Goal: Task Accomplishment & Management: Manage account settings

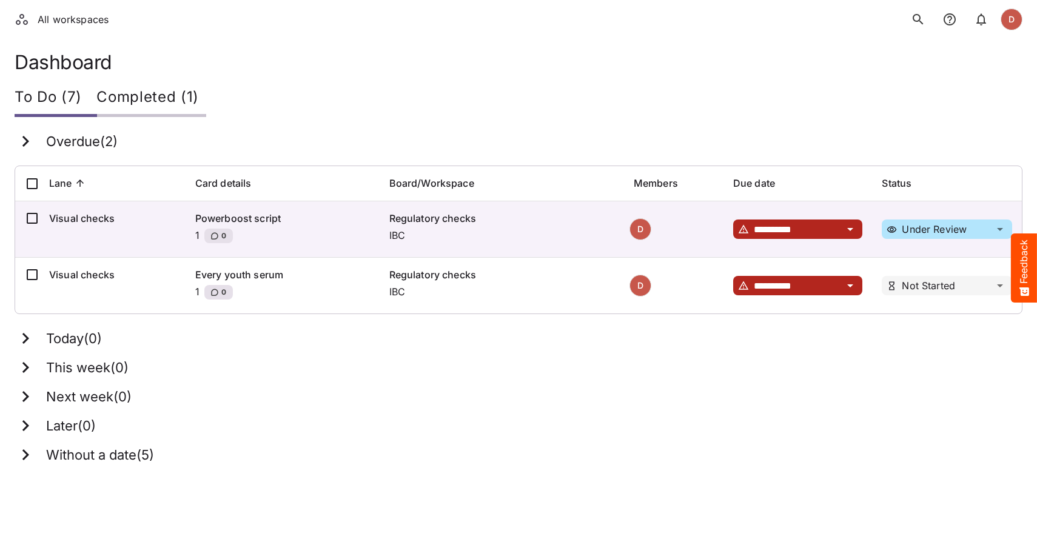
click at [27, 27] on ol "All workspaces" at bounding box center [65, 19] width 101 height 34
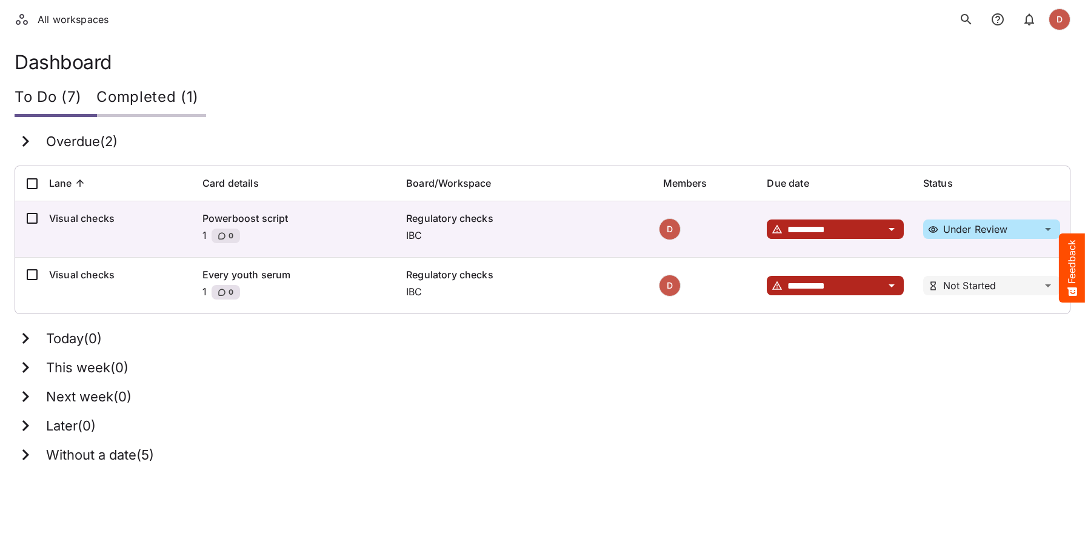
drag, startPoint x: 52, startPoint y: 19, endPoint x: 44, endPoint y: 18, distance: 8.7
click at [52, 19] on li "All workspaces" at bounding box center [62, 19] width 93 height 15
click at [36, 16] on li "All workspaces" at bounding box center [62, 19] width 93 height 15
click at [75, 206] on td "Visual checks" at bounding box center [115, 229] width 153 height 56
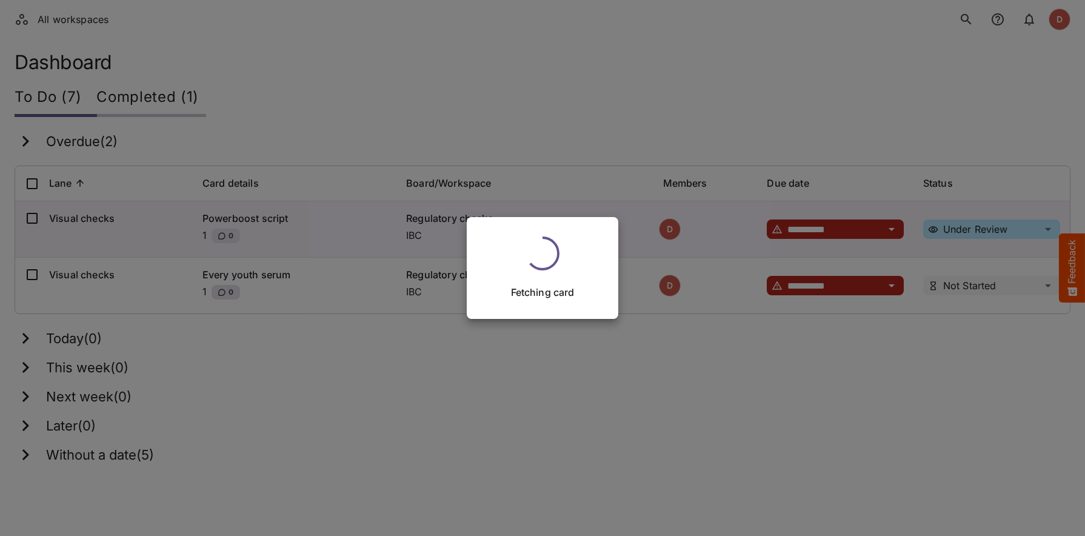
click at [76, 213] on div "Fetching card" at bounding box center [542, 268] width 1085 height 536
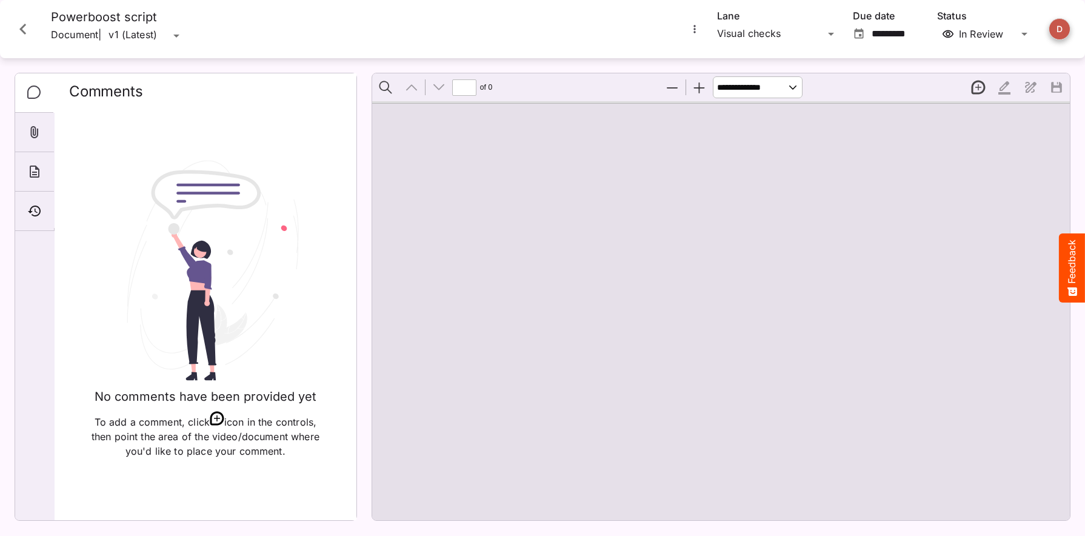
type input "*"
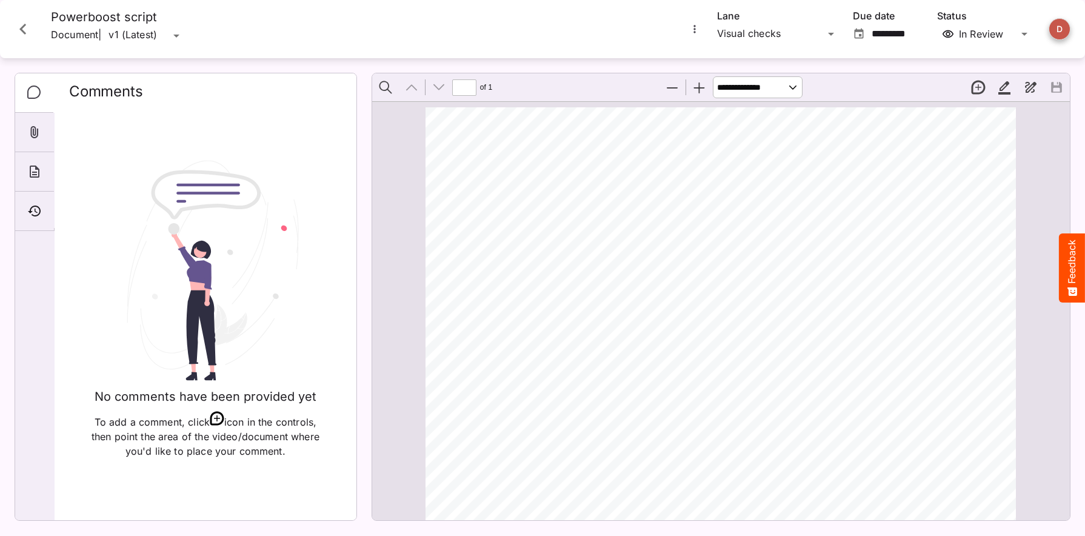
scroll to position [6, 0]
click at [25, 26] on icon "Close card" at bounding box center [23, 29] width 22 height 22
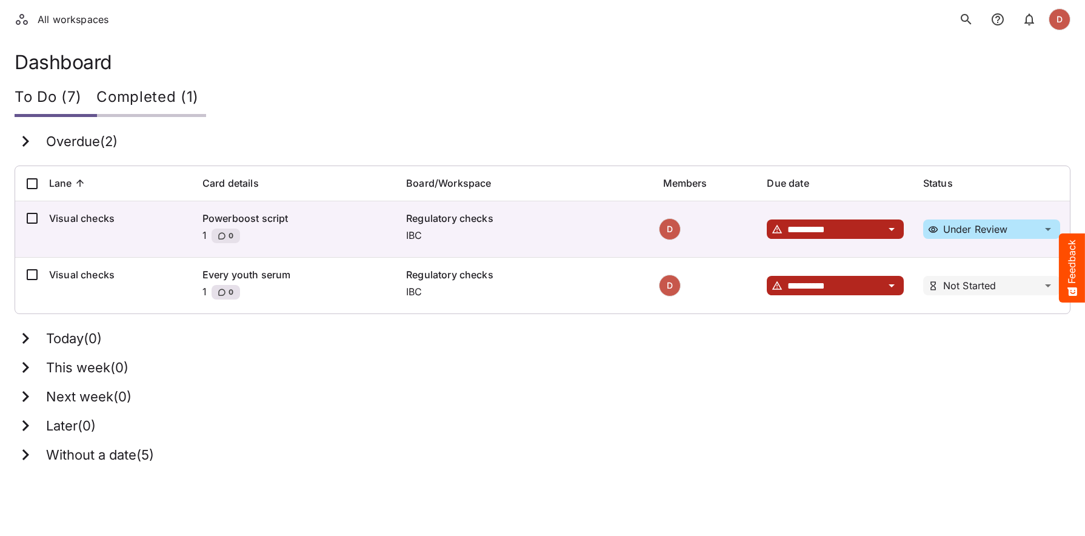
click at [144, 99] on div "Completed (1)" at bounding box center [151, 99] width 110 height 36
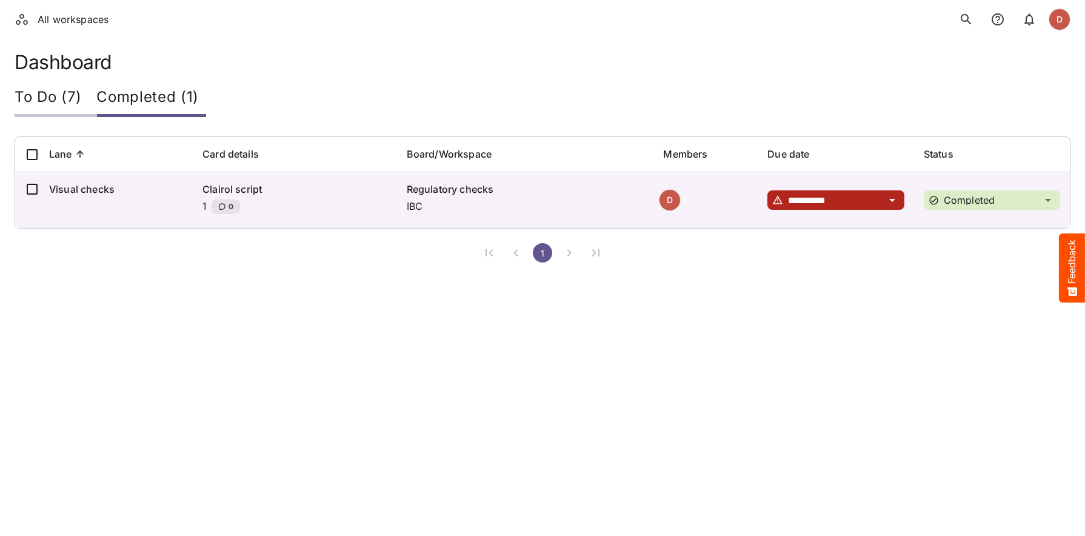
click at [442, 184] on p "Regulatory checks" at bounding box center [526, 189] width 238 height 15
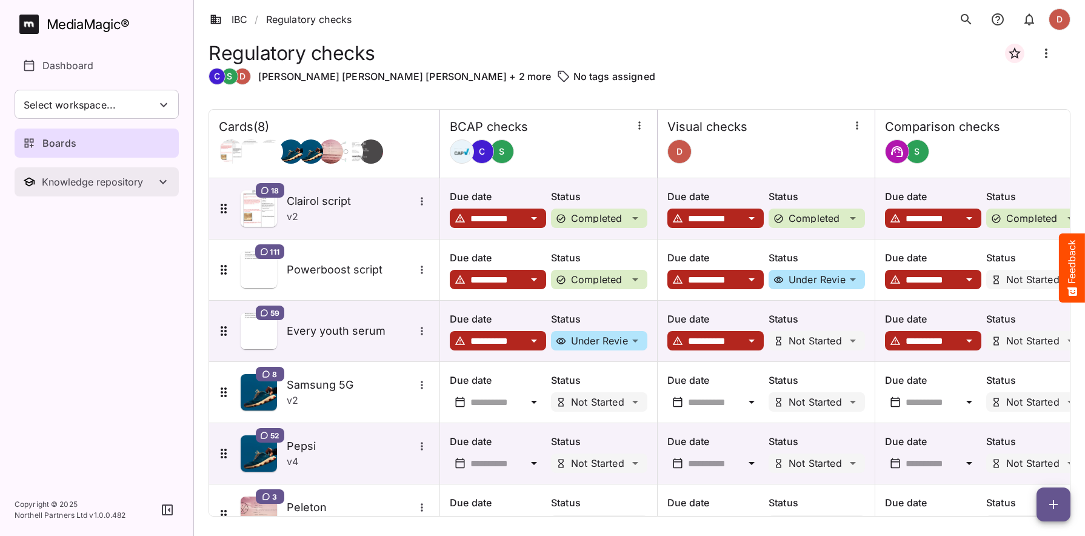
click at [141, 189] on button "Knowledge repository" at bounding box center [97, 181] width 164 height 29
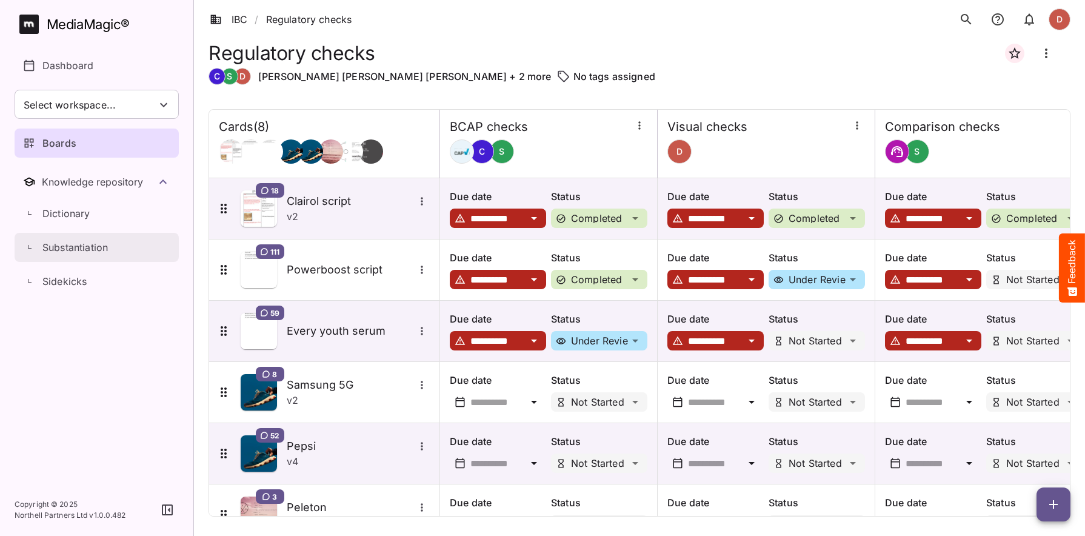
click at [79, 254] on p "Substantiation" at bounding box center [74, 247] width 65 height 15
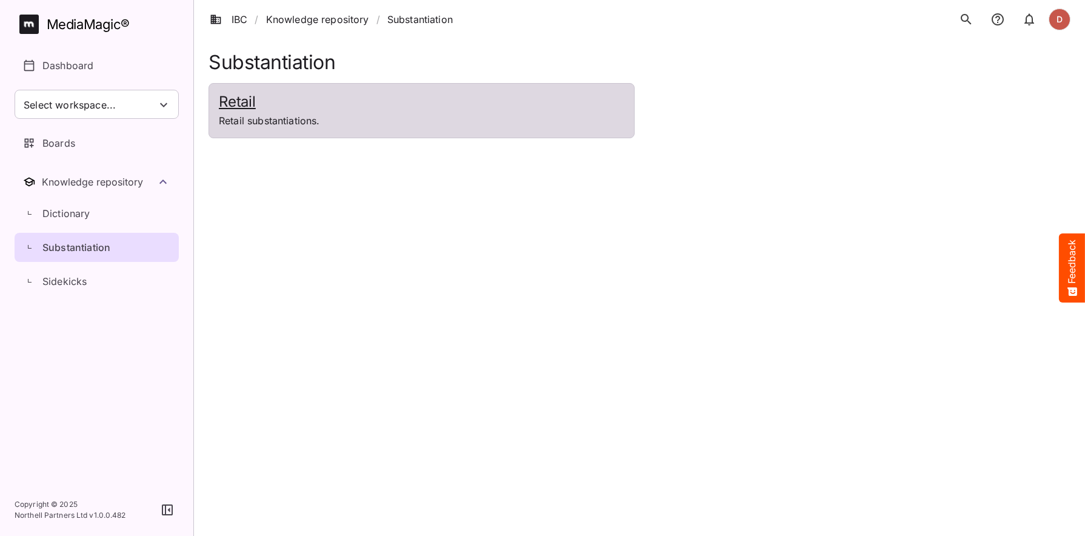
click at [327, 135] on div "Retail Retail substantiations." at bounding box center [421, 111] width 425 height 54
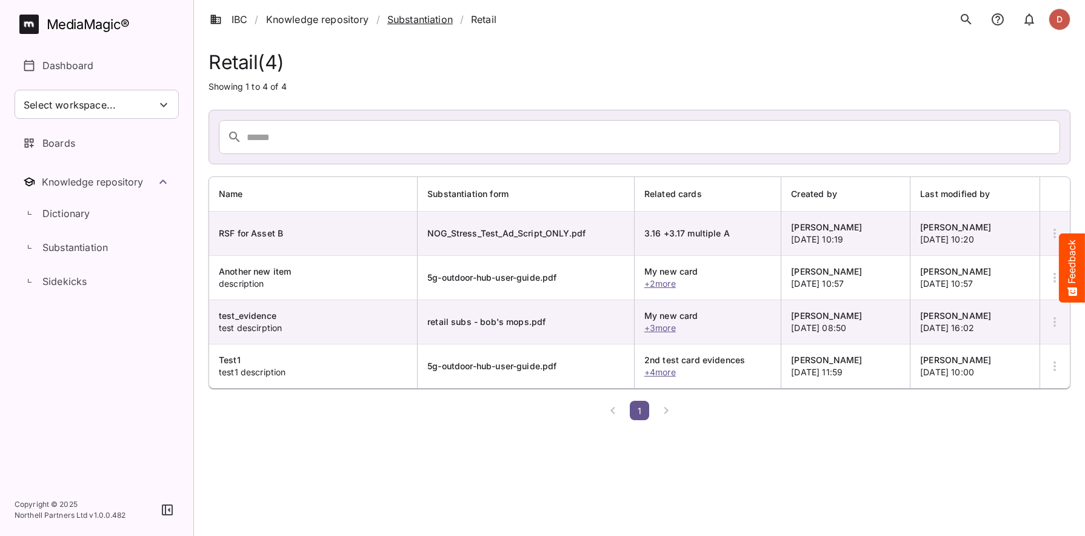
click at [401, 18] on link "Substantiation" at bounding box center [419, 19] width 65 height 15
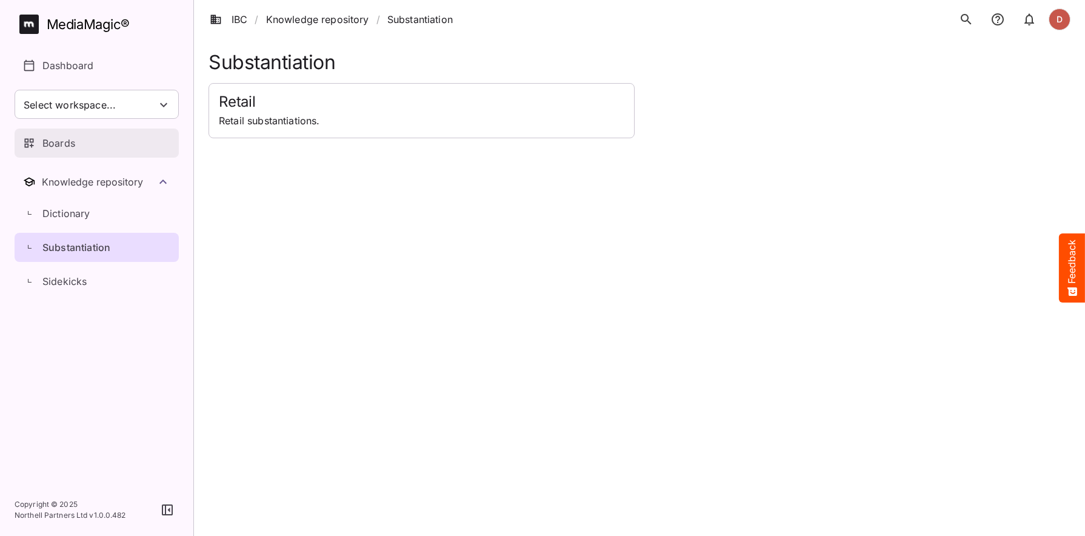
click at [57, 141] on p "Boards" at bounding box center [58, 143] width 33 height 15
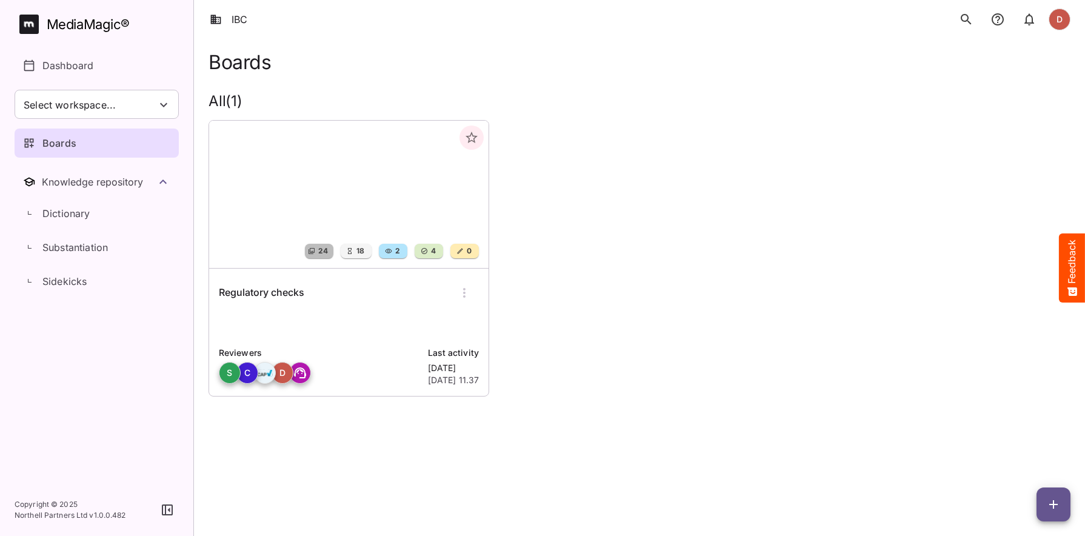
click at [332, 234] on img at bounding box center [348, 194] width 279 height 147
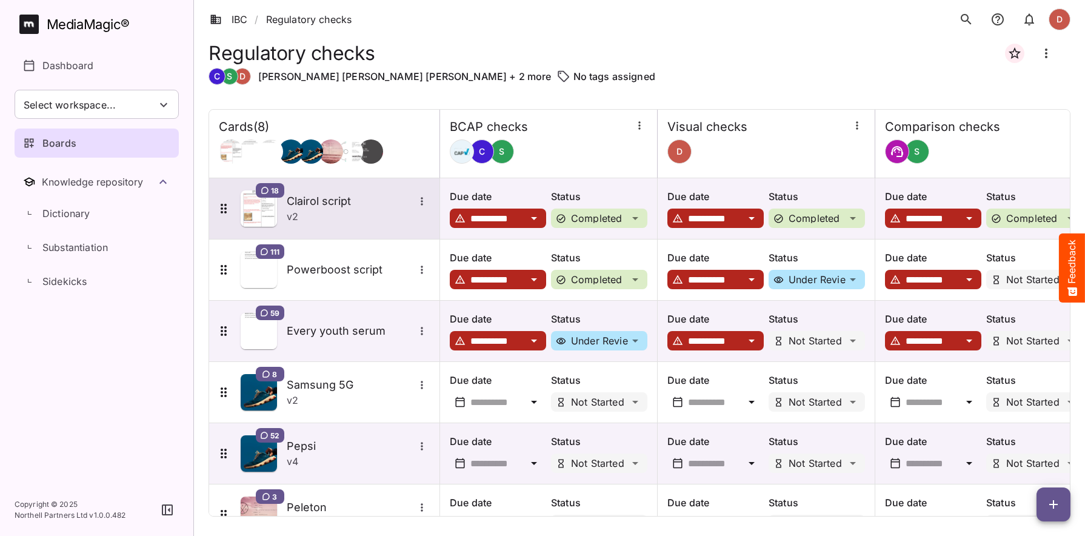
click at [338, 206] on h5 "Clairol script" at bounding box center [350, 201] width 127 height 15
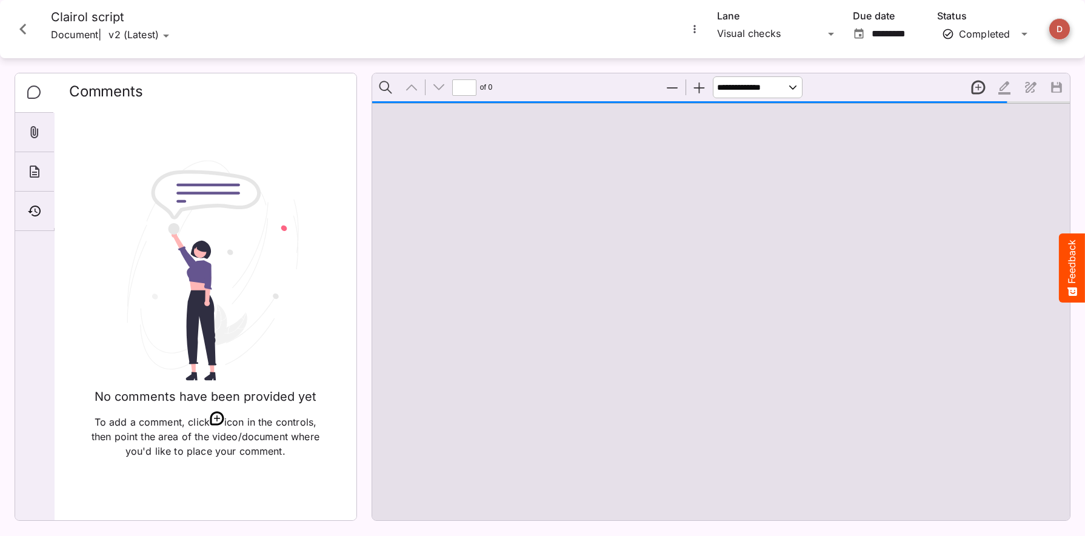
type input "*"
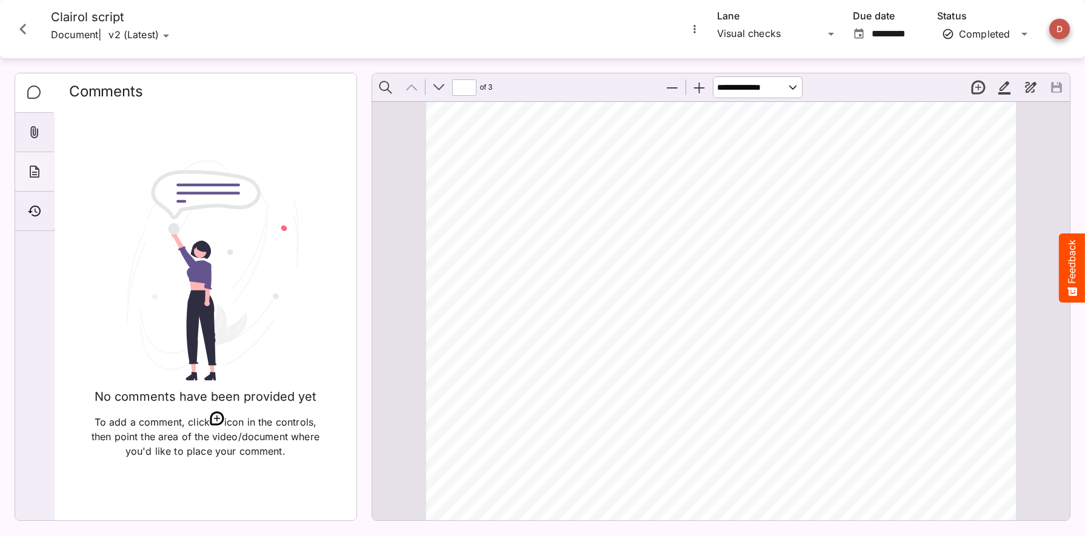
click at [36, 181] on div "About" at bounding box center [34, 171] width 39 height 39
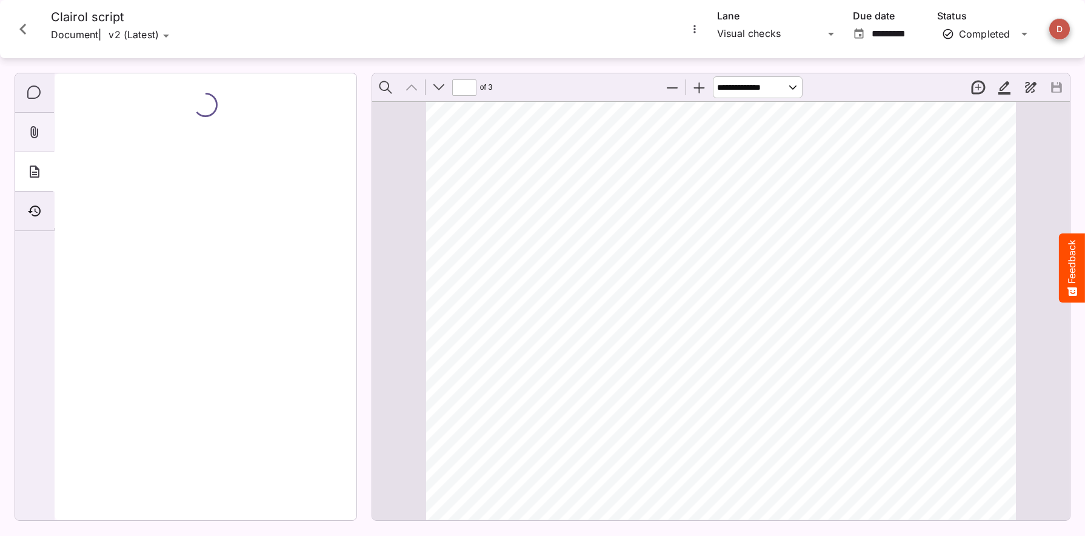
click at [35, 119] on div "Attachments" at bounding box center [34, 132] width 39 height 39
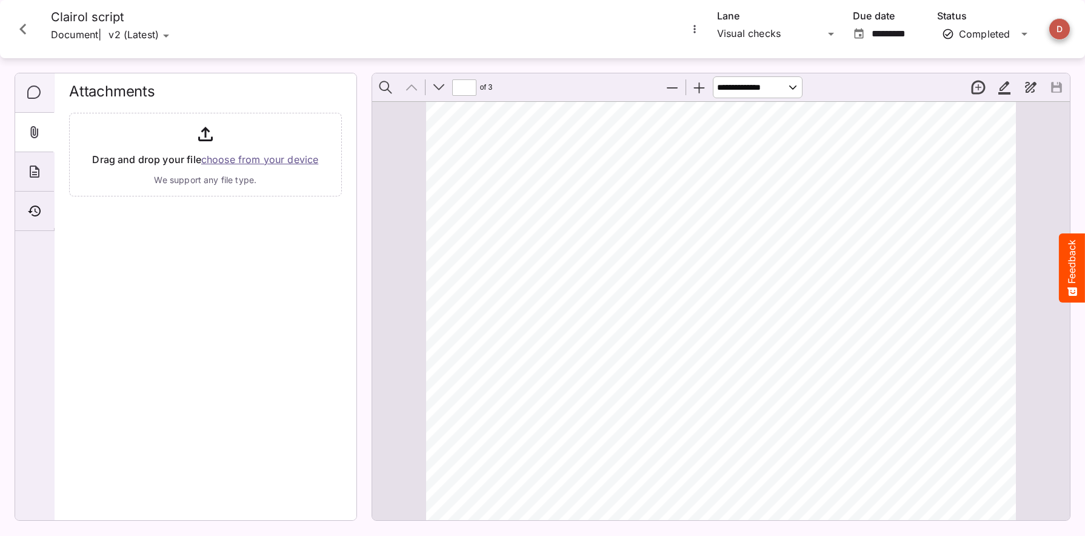
click at [32, 94] on icon "Comments" at bounding box center [34, 92] width 15 height 15
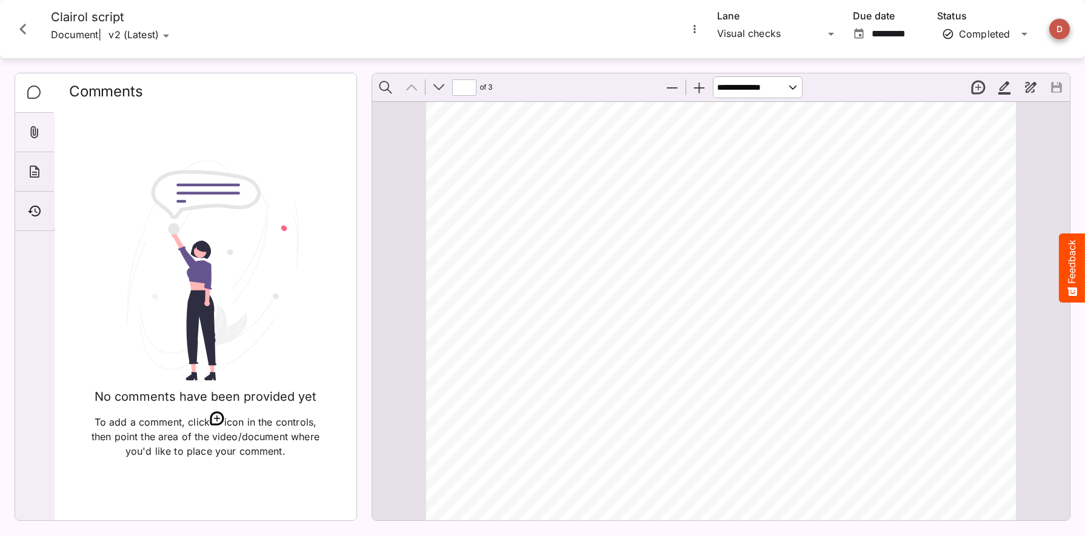
click at [41, 138] on icon "Attachments" at bounding box center [34, 132] width 15 height 15
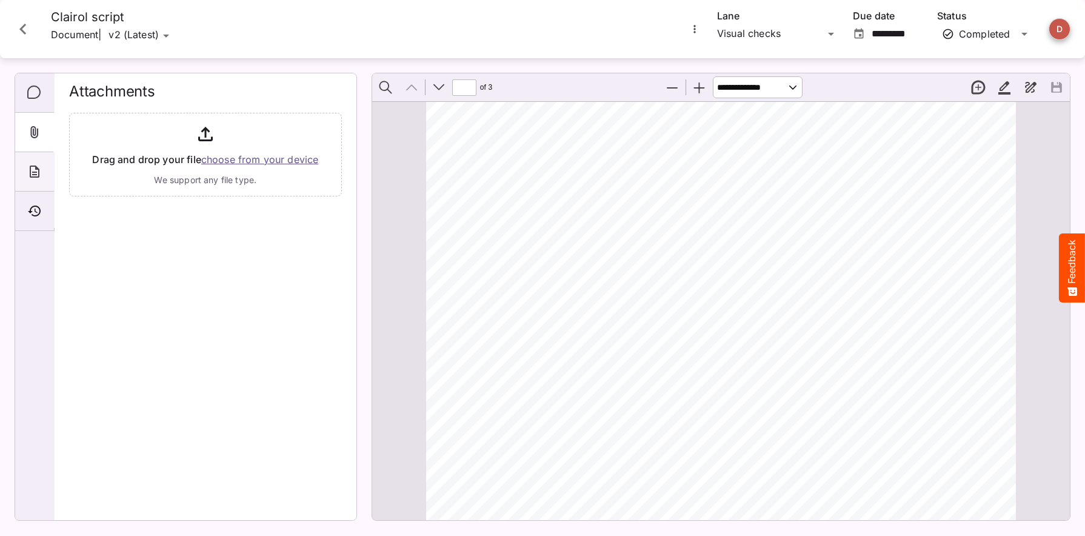
click at [42, 170] on div "About" at bounding box center [34, 171] width 39 height 39
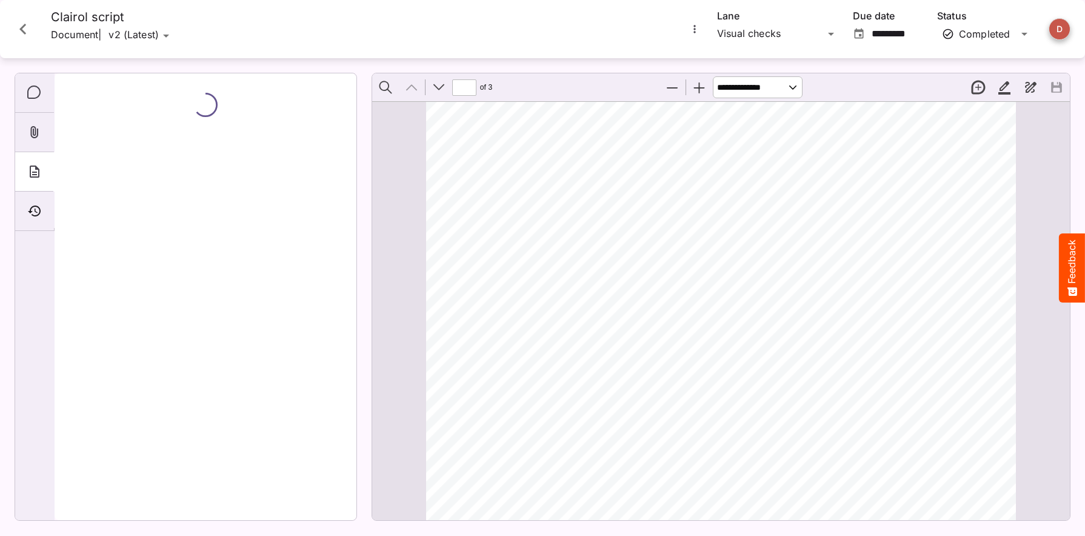
click at [27, 32] on icon "Close card" at bounding box center [23, 29] width 22 height 22
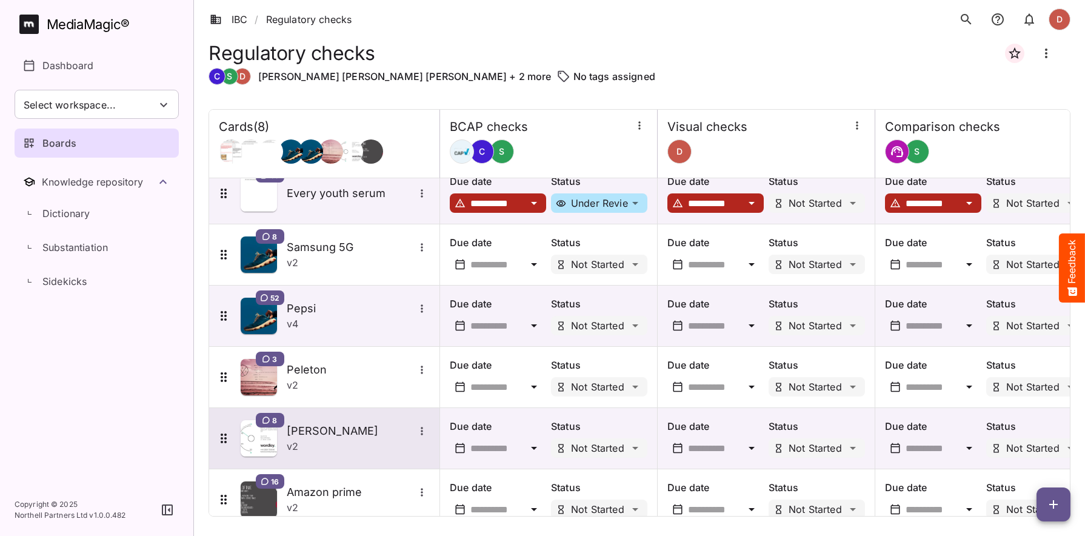
scroll to position [169, 0]
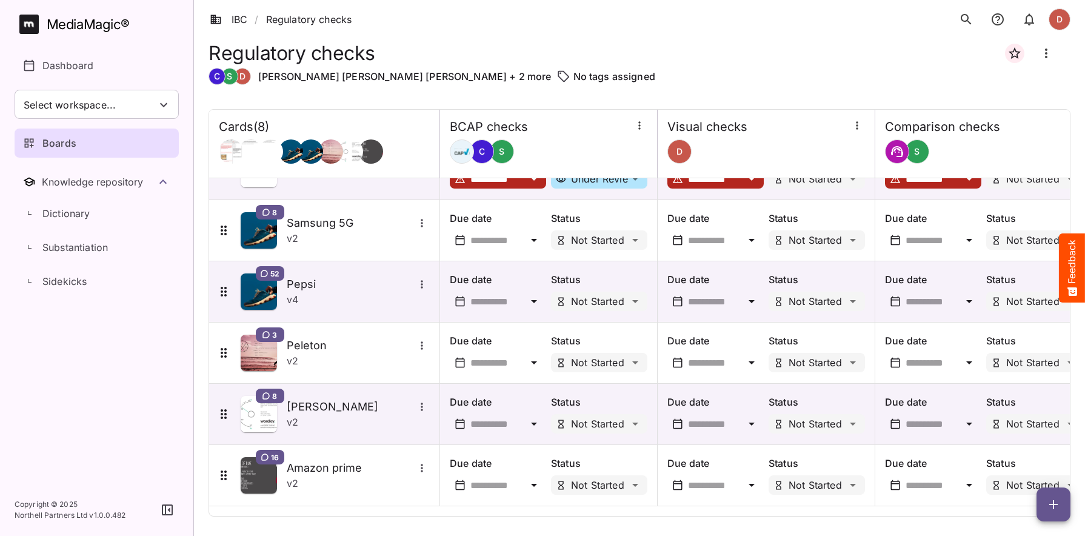
click at [1050, 498] on icon "button" at bounding box center [1053, 504] width 15 height 15
click at [1029, 426] on p "Add new card" at bounding box center [1022, 426] width 65 height 15
click at [1049, 499] on icon "button" at bounding box center [1053, 504] width 15 height 15
click at [1012, 429] on p "Add new card" at bounding box center [1022, 426] width 65 height 15
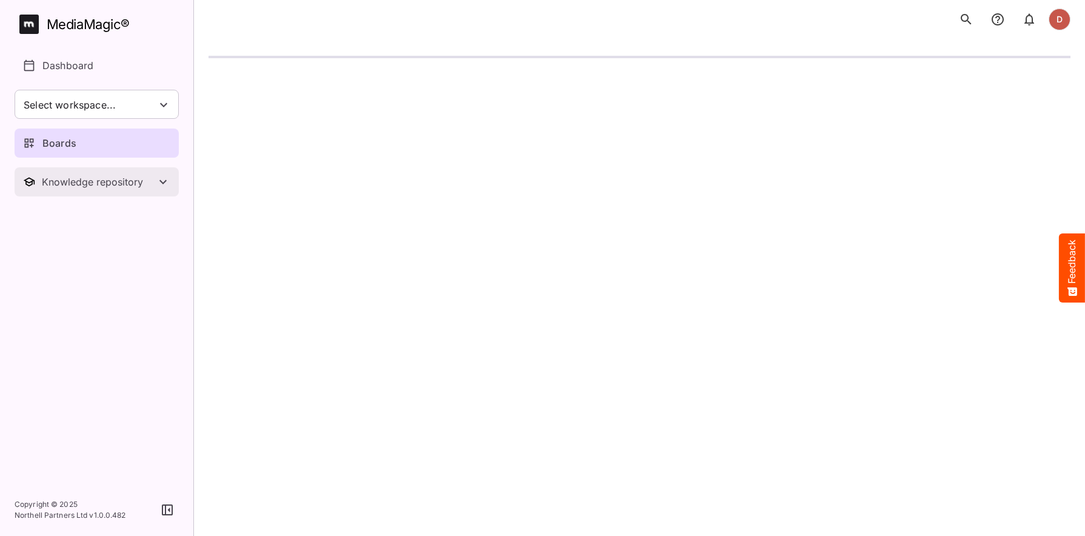
click at [115, 182] on div "Knowledge repository" at bounding box center [99, 182] width 114 height 12
click at [65, 145] on p "Boards" at bounding box center [59, 143] width 34 height 15
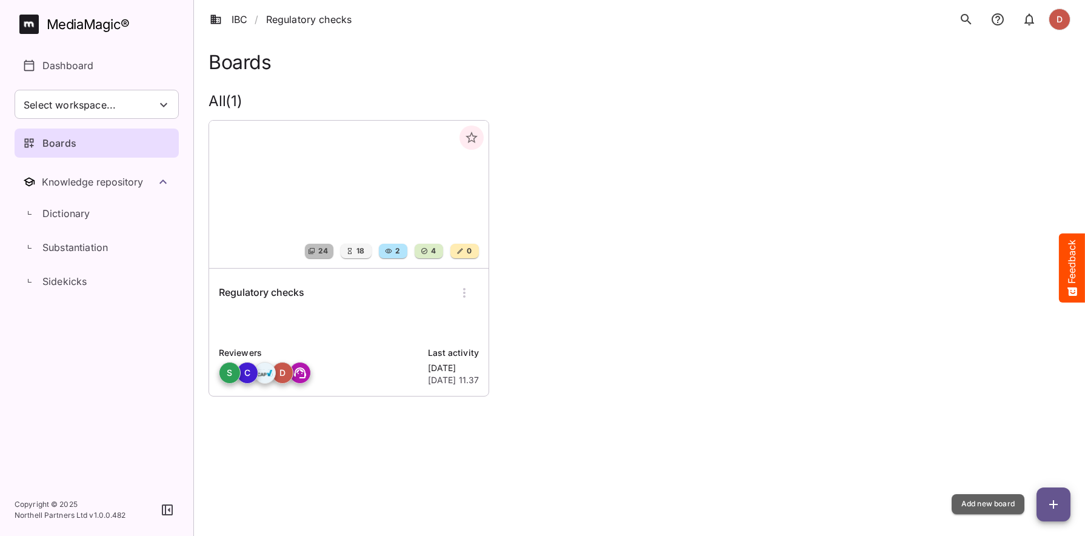
click at [1040, 503] on span "button" at bounding box center [1054, 504] width 34 height 15
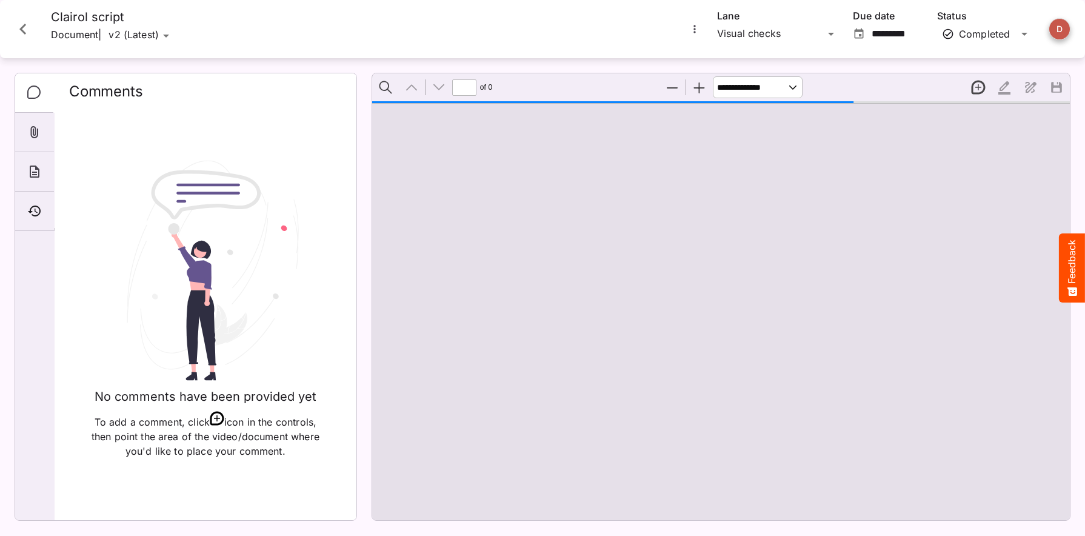
type input "*"
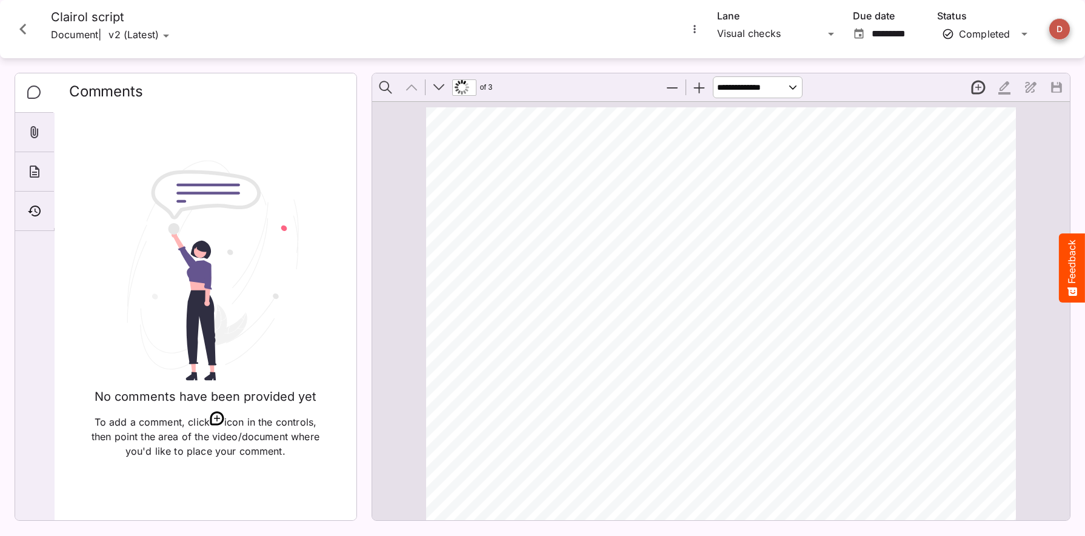
scroll to position [6, 0]
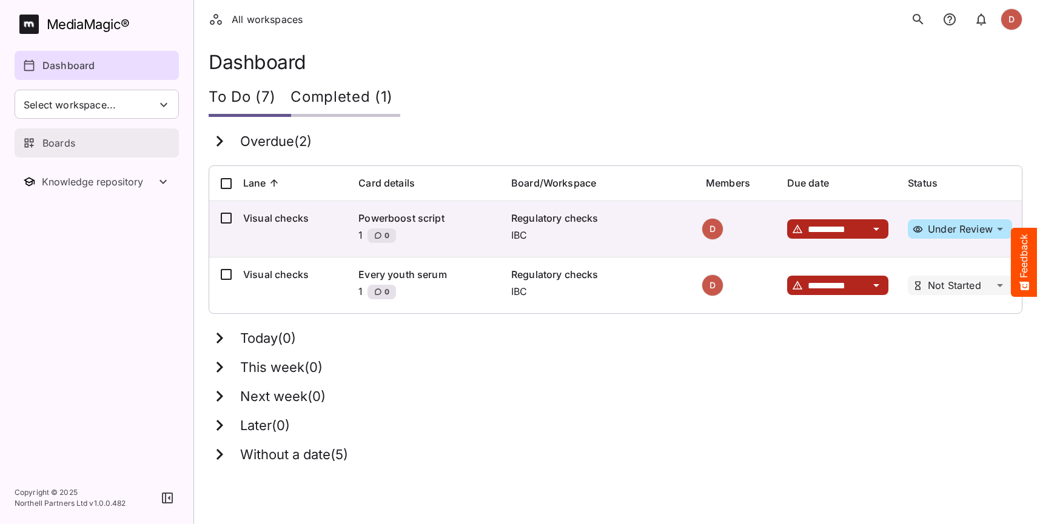
click at [86, 146] on div "Boards" at bounding box center [97, 143] width 149 height 15
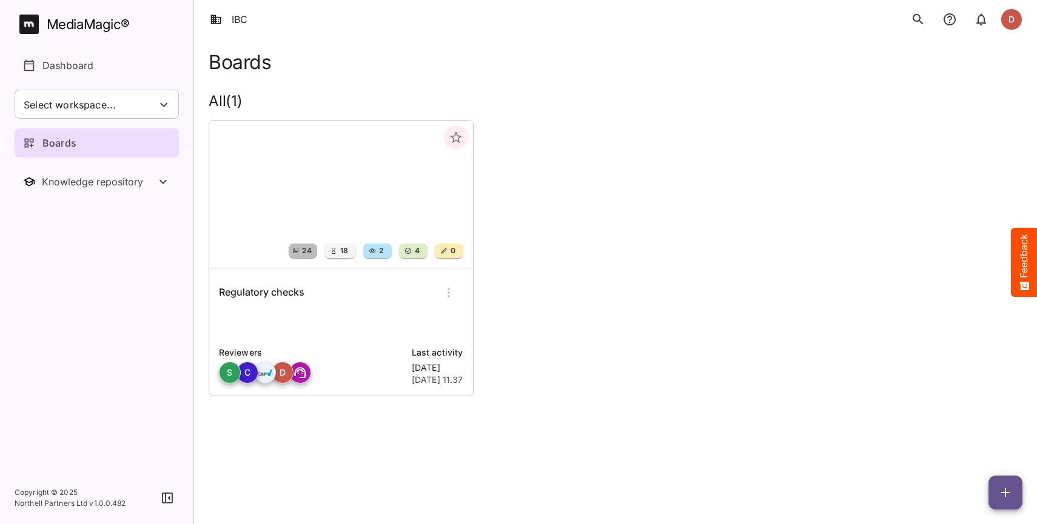
click at [289, 295] on h6 "Regulatory checks" at bounding box center [261, 293] width 85 height 16
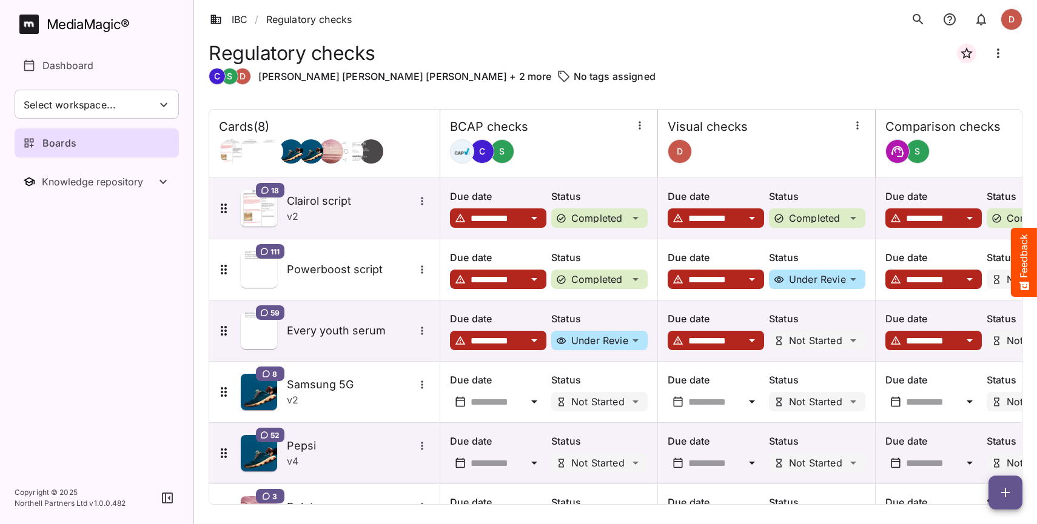
click at [1000, 495] on icon "button" at bounding box center [1005, 493] width 15 height 15
click at [983, 418] on p "Add new card" at bounding box center [974, 415] width 65 height 15
click at [1009, 496] on icon "button" at bounding box center [1005, 493] width 15 height 15
click at [963, 413] on p "Add new card" at bounding box center [974, 415] width 65 height 15
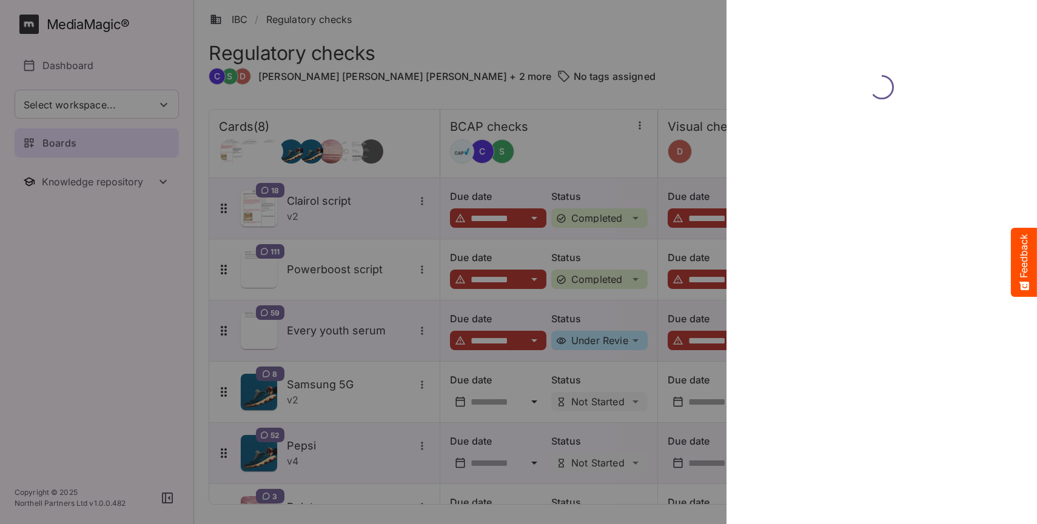
click at [12, 5] on div at bounding box center [518, 262] width 1037 height 524
drag, startPoint x: 799, startPoint y: 102, endPoint x: 384, endPoint y: 28, distance: 421.9
click at [799, 102] on div at bounding box center [881, 262] width 301 height 524
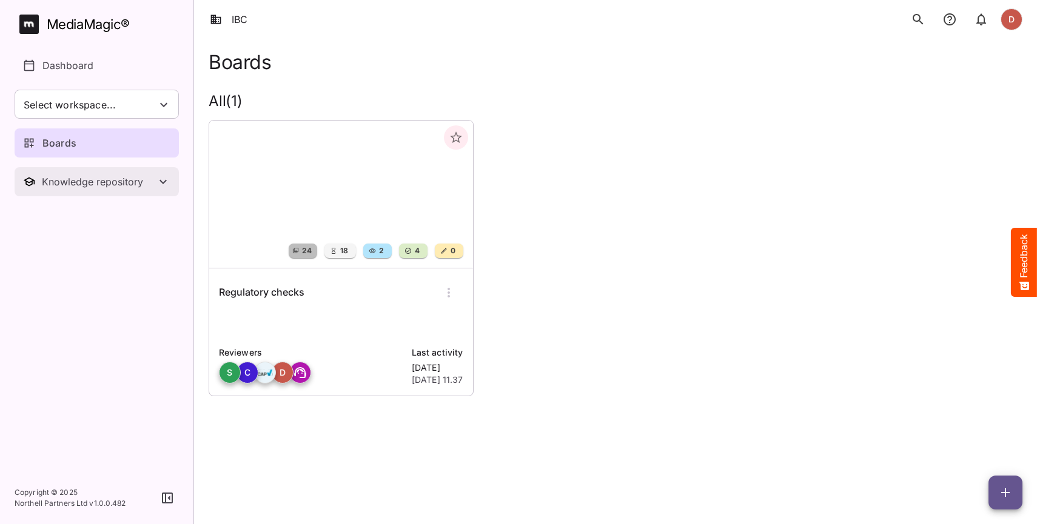
click at [76, 173] on button "Knowledge repository" at bounding box center [97, 181] width 164 height 29
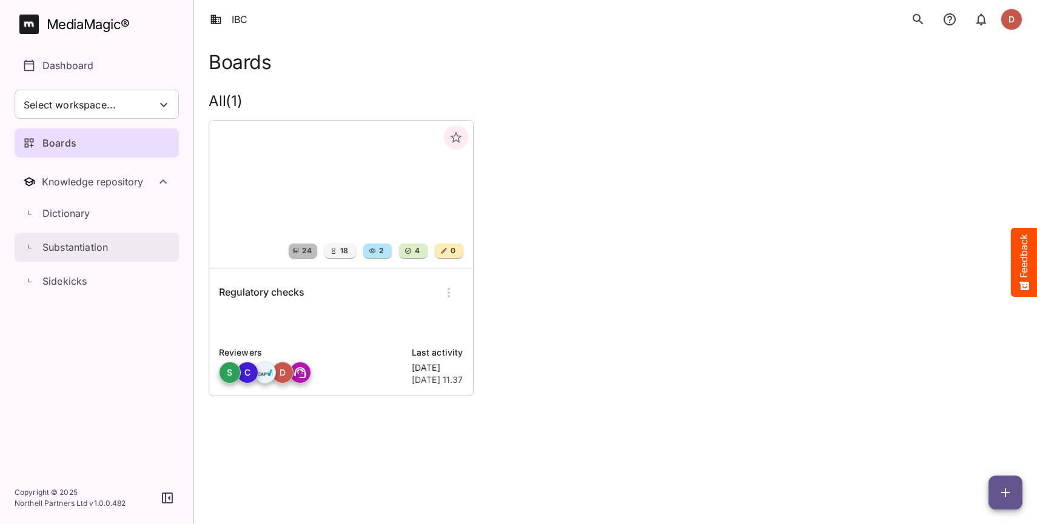
click at [61, 245] on p "Substantiation" at bounding box center [74, 247] width 65 height 15
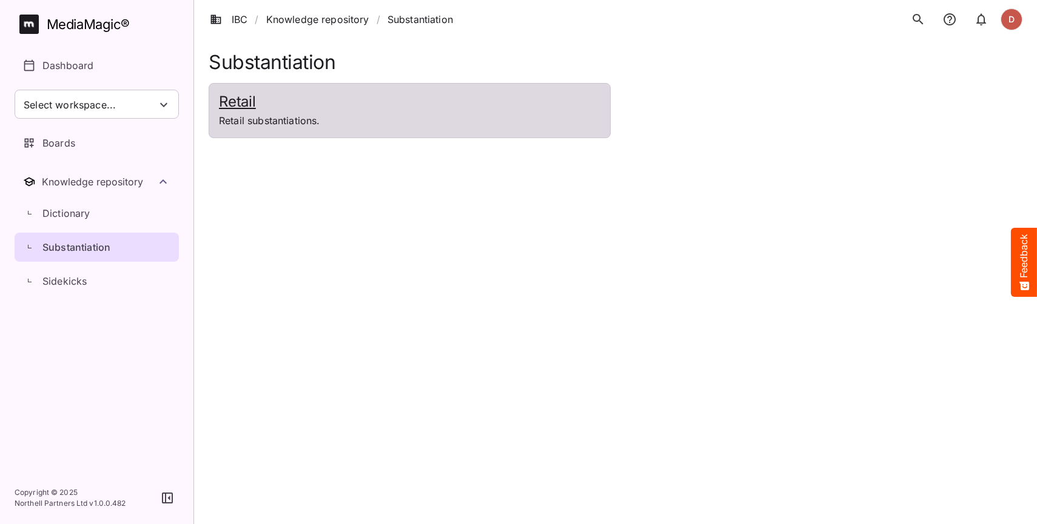
click at [330, 106] on h2 "Retail" at bounding box center [409, 102] width 381 height 18
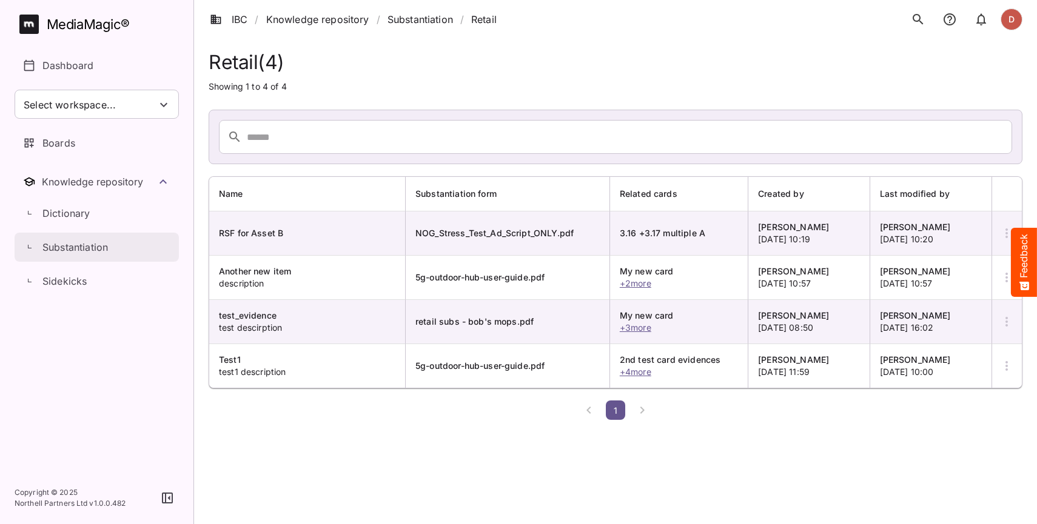
click at [75, 243] on p "Substantiation" at bounding box center [74, 247] width 65 height 15
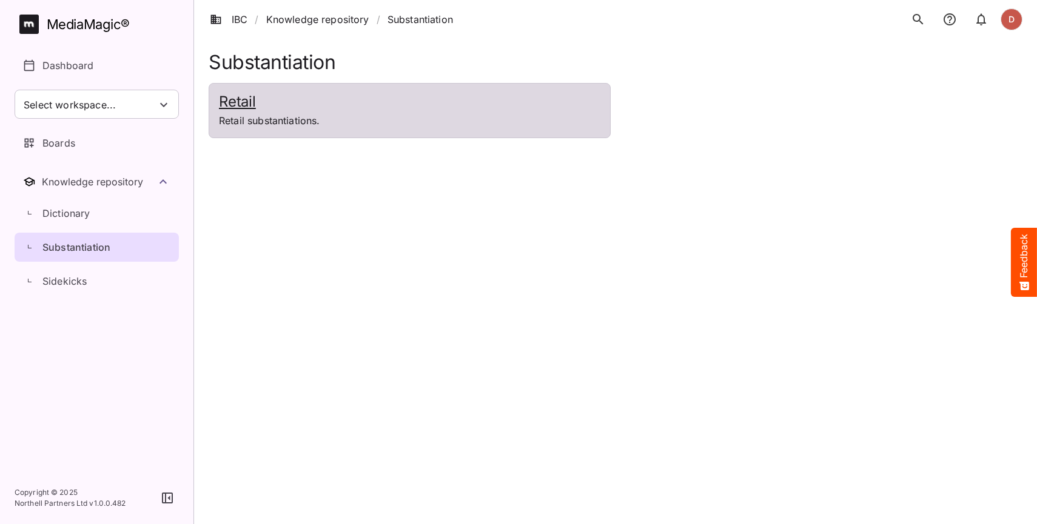
click at [258, 105] on h2 "Retail" at bounding box center [409, 102] width 381 height 18
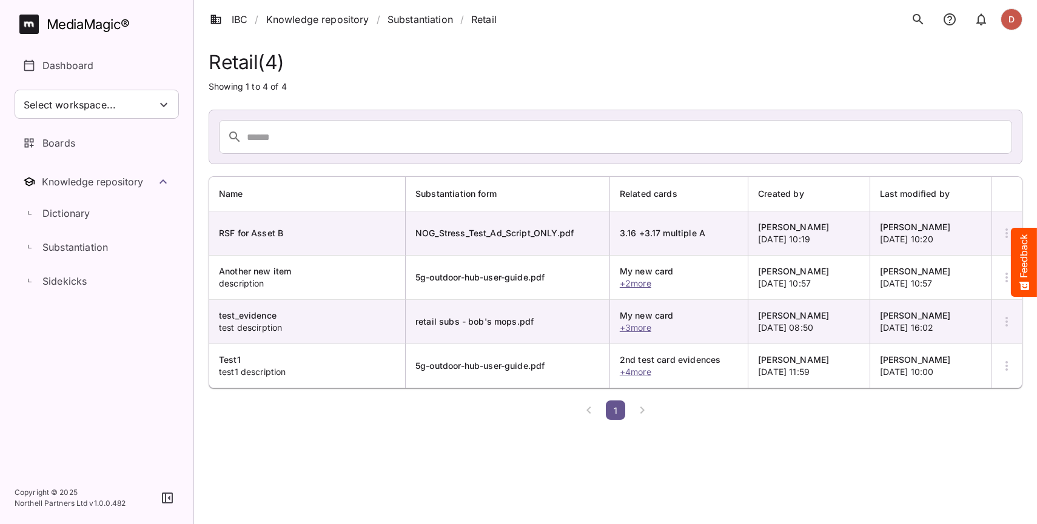
click at [1002, 236] on icon "button" at bounding box center [1006, 233] width 15 height 15
click at [100, 136] on div "Boards" at bounding box center [97, 143] width 149 height 15
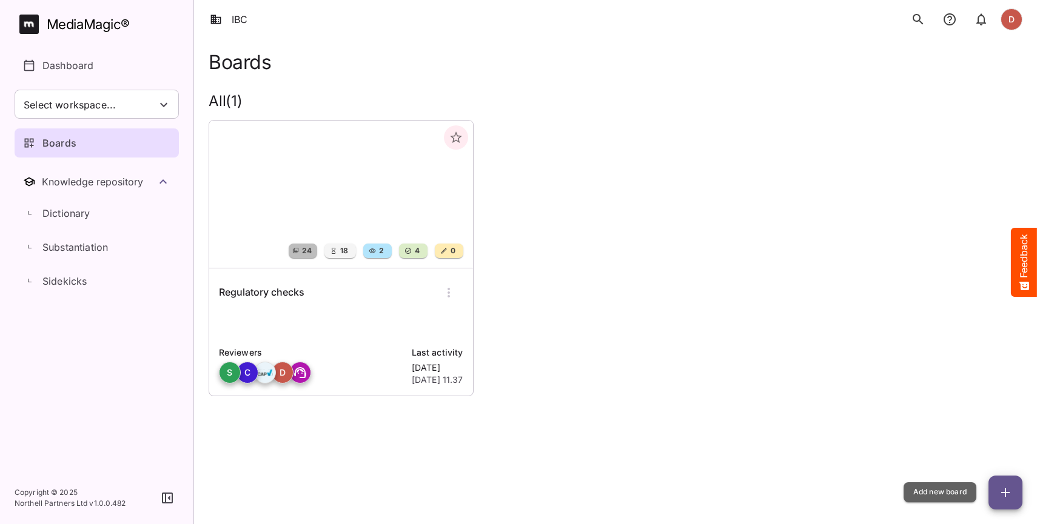
click at [1009, 489] on icon "button" at bounding box center [1005, 493] width 15 height 15
click at [512, 280] on div "24 18 2 4 0 Regulatory checks Reviewers S C D Last activity 3 weeks ago 10th Se…" at bounding box center [610, 253] width 823 height 286
click at [1013, 501] on button "button" at bounding box center [1005, 493] width 34 height 34
click at [1003, 482] on button "button" at bounding box center [1005, 493] width 34 height 34
